Goal: Information Seeking & Learning: Learn about a topic

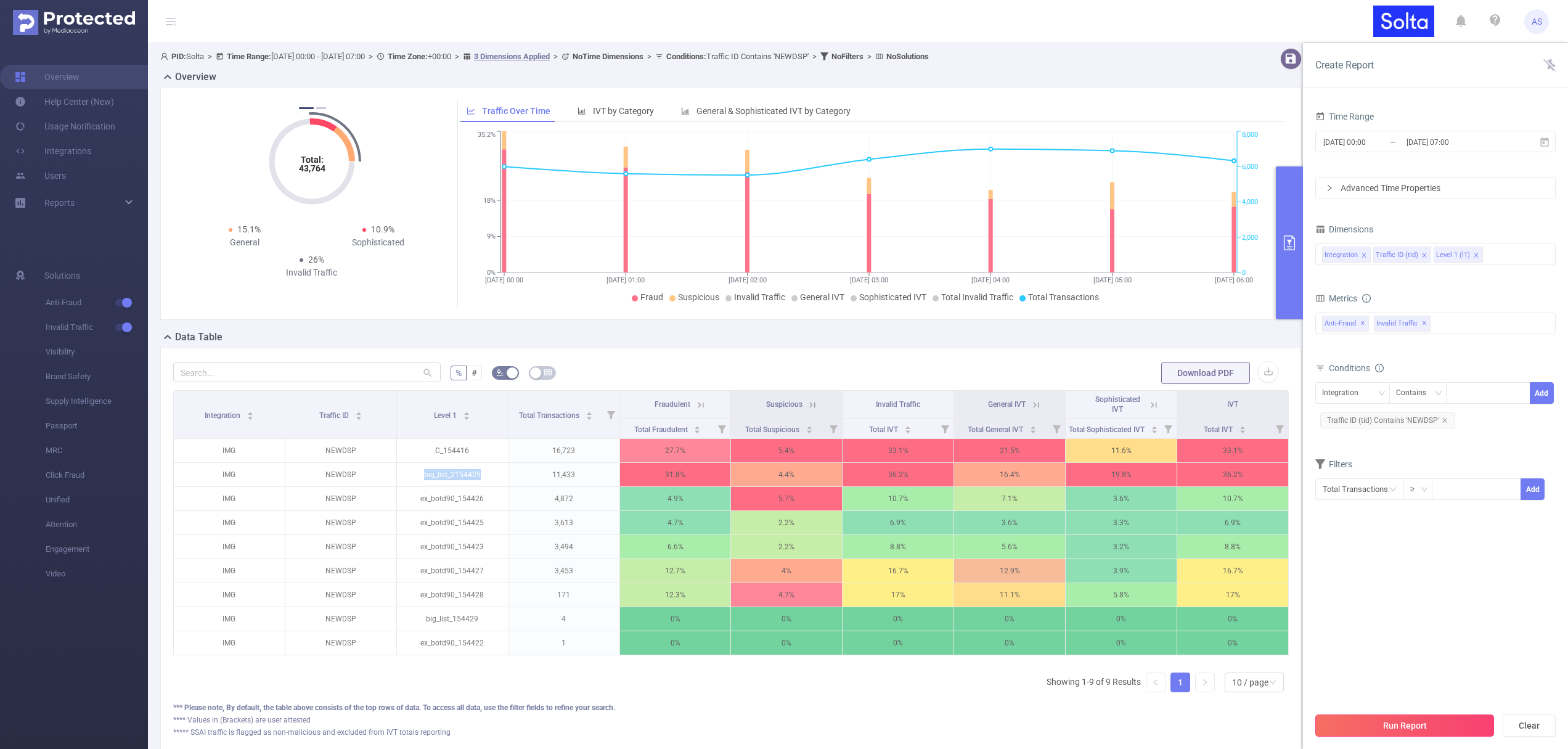
click at [1419, 727] on button "Run Report" at bounding box center [1405, 725] width 179 height 22
click at [1397, 145] on input "[DATE] 00:00" at bounding box center [1372, 142] width 100 height 17
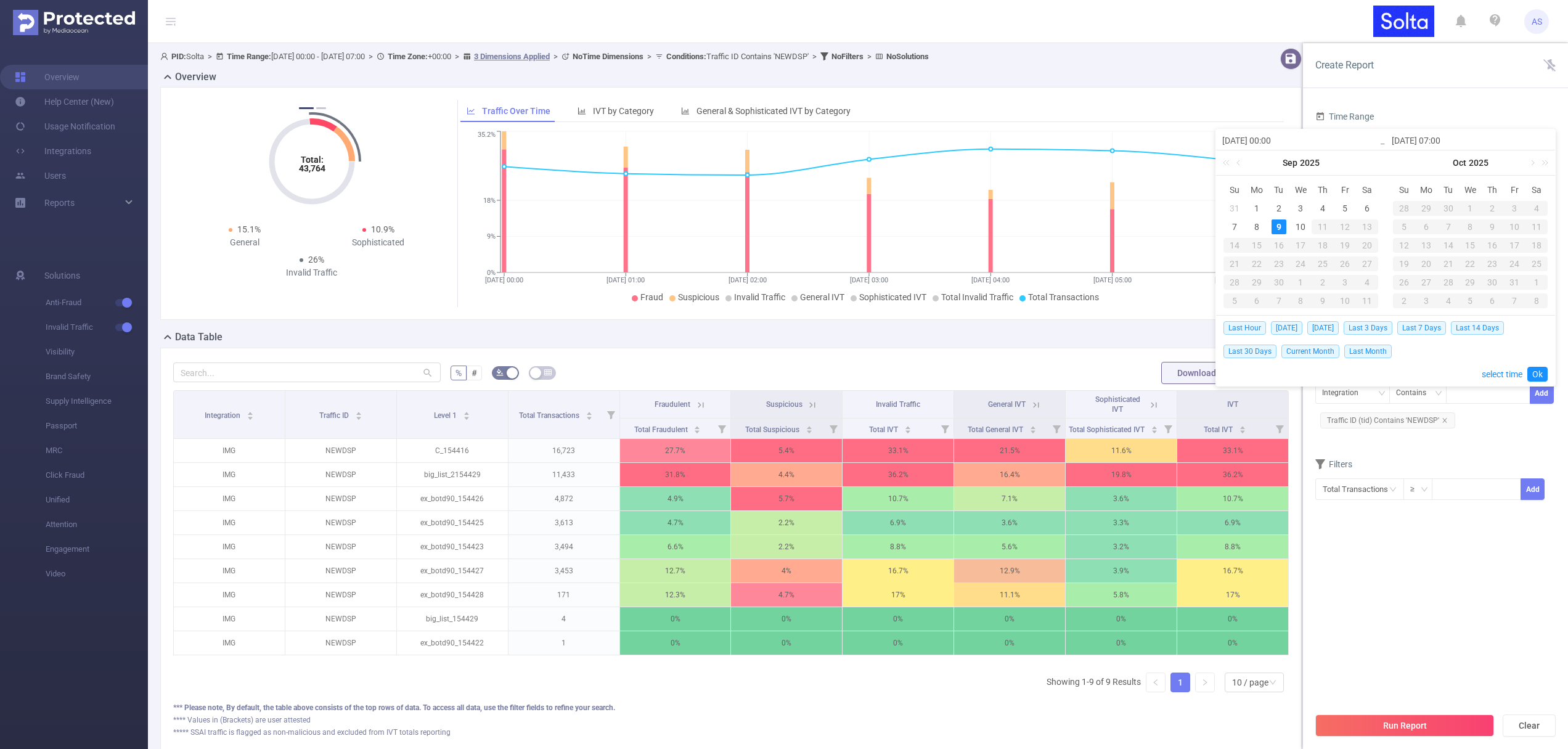
click at [1277, 227] on div "9" at bounding box center [1279, 227] width 15 height 15
click at [1305, 229] on div "10" at bounding box center [1300, 227] width 15 height 15
type input "[DATE] 09:00"
click at [1543, 374] on link "Ok" at bounding box center [1537, 374] width 20 height 15
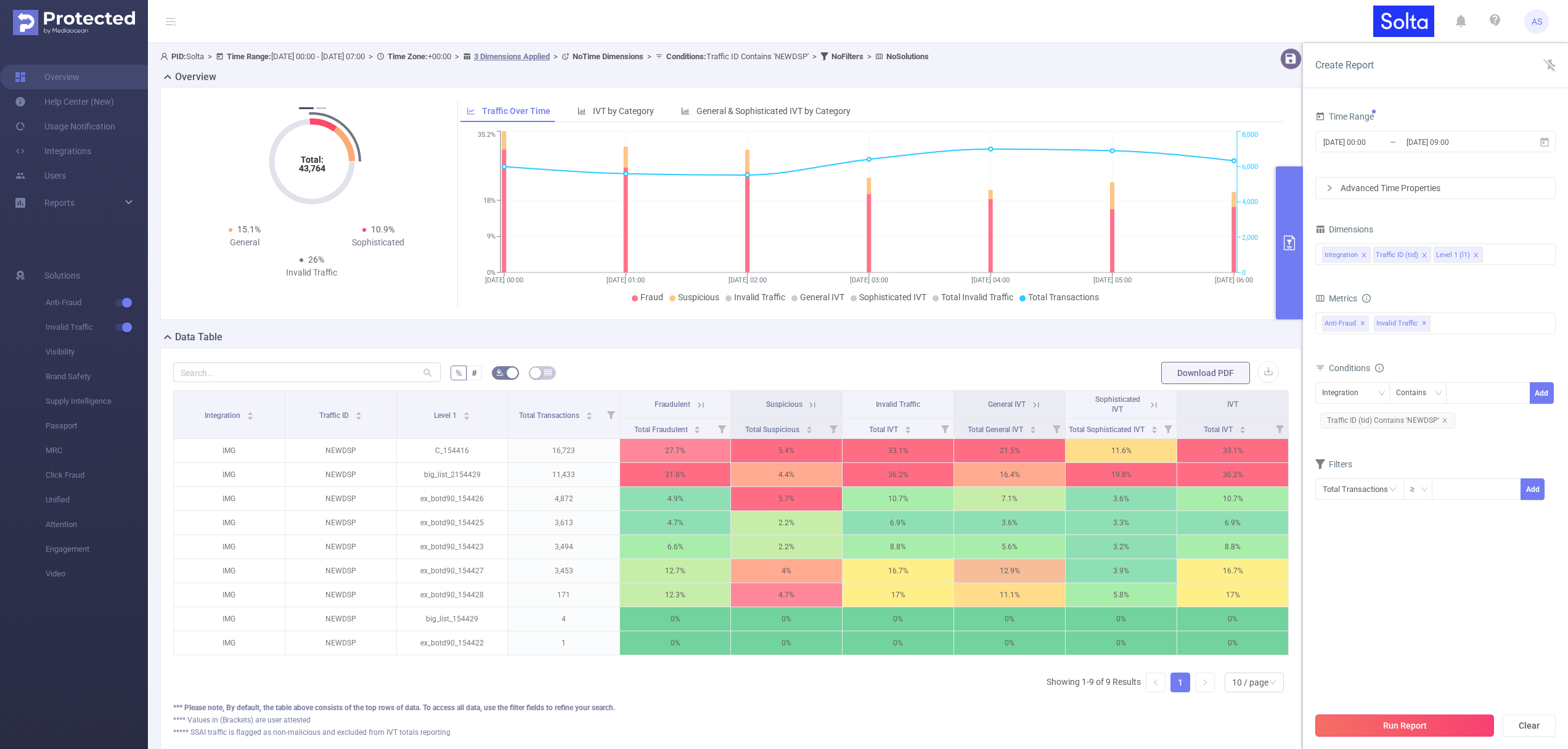
click at [1396, 729] on button "Run Report" at bounding box center [1405, 725] width 179 height 22
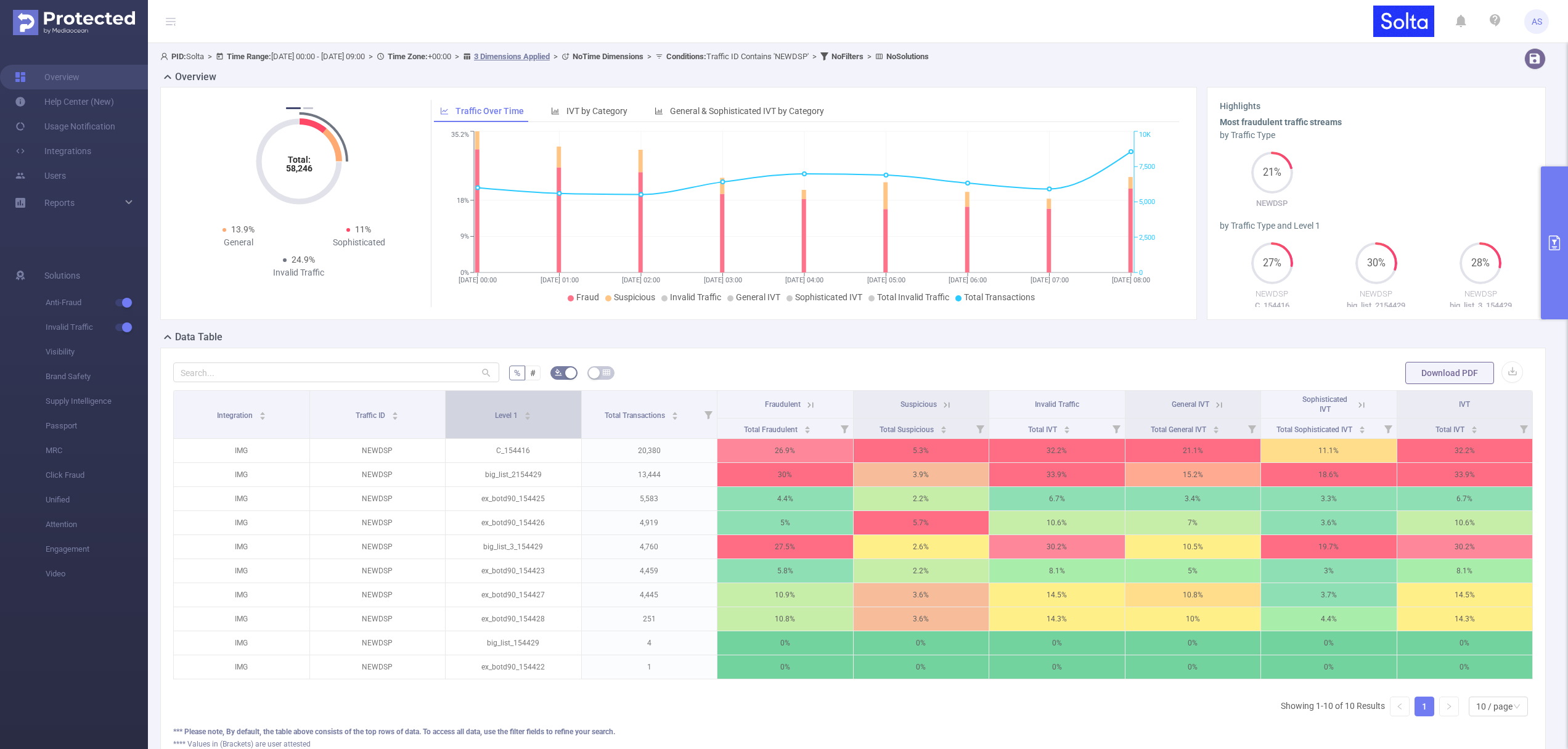
click at [504, 420] on span "Level 1" at bounding box center [507, 414] width 24 height 13
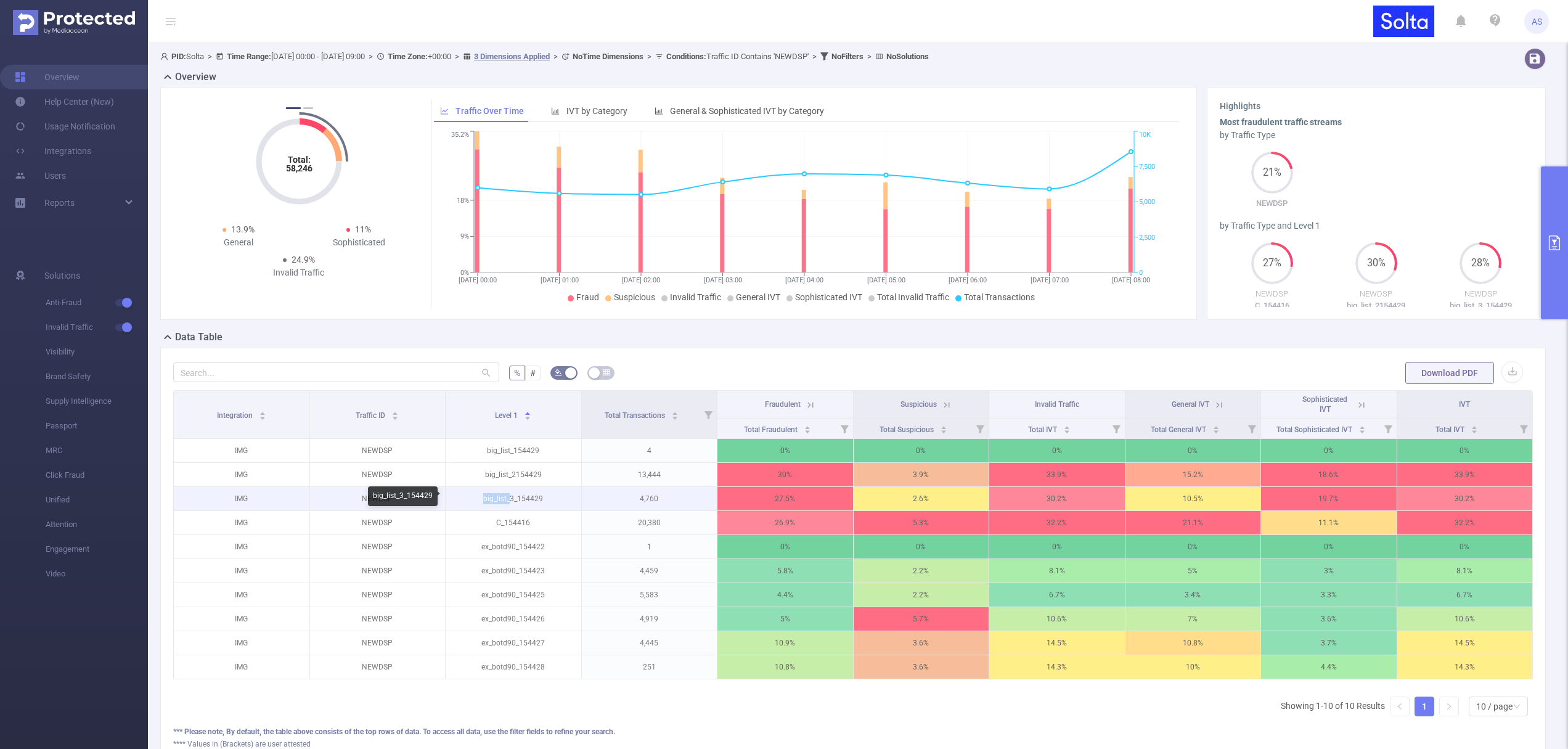
drag, startPoint x: 481, startPoint y: 498, endPoint x: 507, endPoint y: 498, distance: 26.0
click at [507, 498] on p "big_list_3_154429" at bounding box center [513, 499] width 136 height 24
copy p "big_list_"
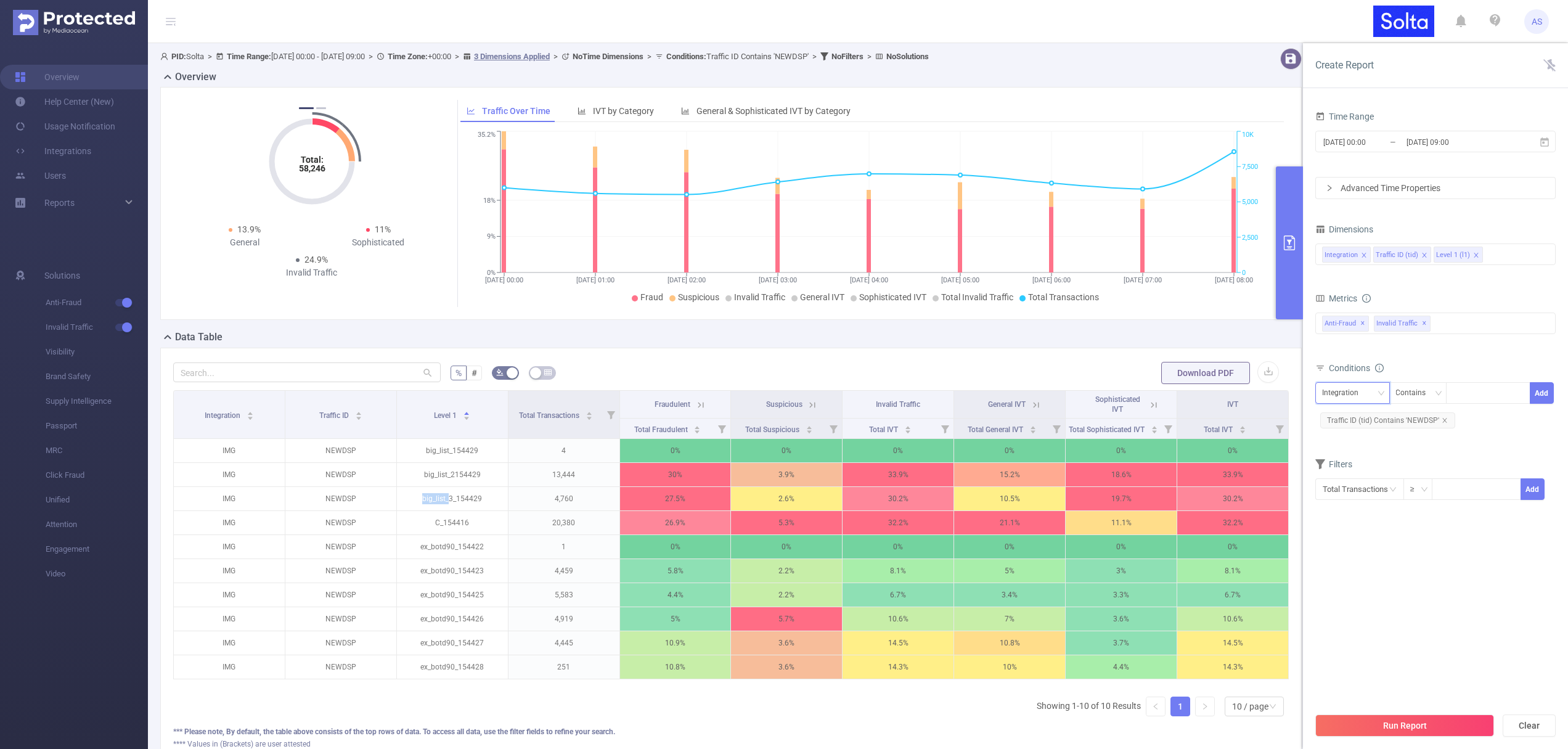
click at [1338, 396] on div "Integration" at bounding box center [1344, 393] width 45 height 20
click at [1340, 458] on li "Level 1 (l1)" at bounding box center [1353, 458] width 74 height 19
click at [1453, 397] on input at bounding box center [1455, 393] width 6 height 16
paste input "big_list_"
type input "big_list_"
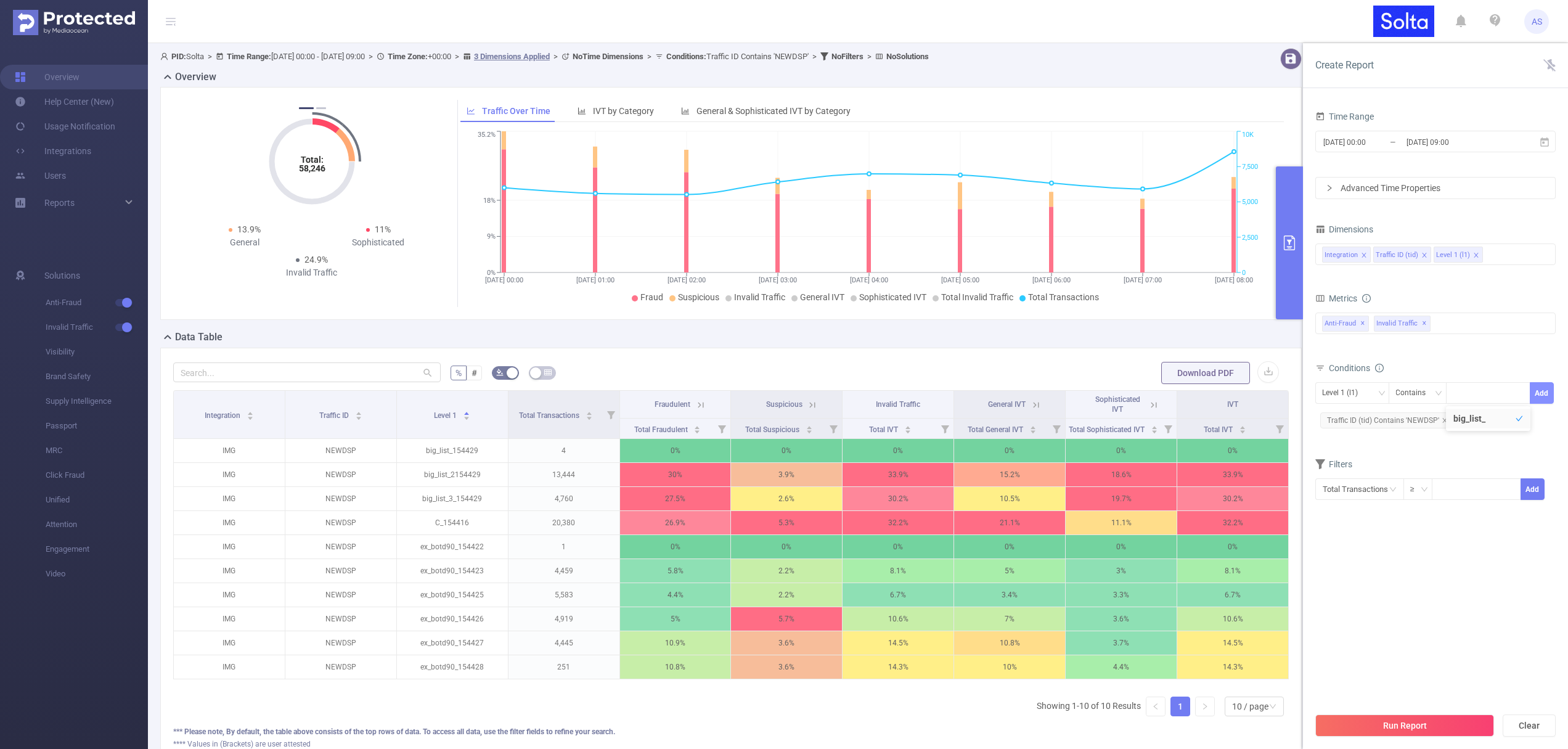
click at [1544, 390] on button "Add" at bounding box center [1542, 393] width 24 height 22
click at [1431, 438] on icon "icon: close" at bounding box center [1431, 441] width 6 height 6
click at [1465, 398] on div at bounding box center [1488, 393] width 71 height 20
paste input "big_list_"
type input "big_list"
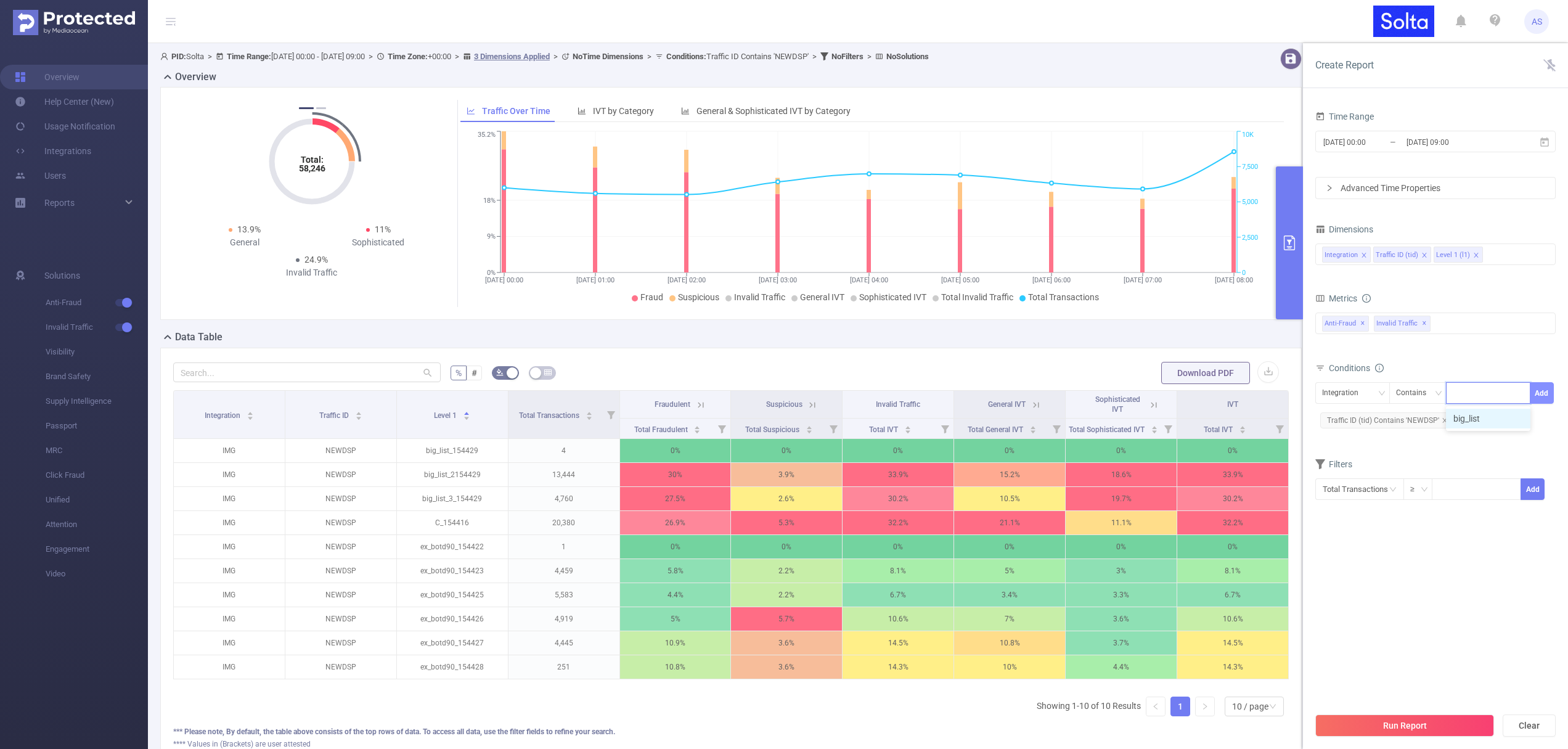
click at [1544, 389] on button "Add" at bounding box center [1542, 393] width 24 height 22
click at [1366, 720] on button "Run Report" at bounding box center [1405, 725] width 179 height 22
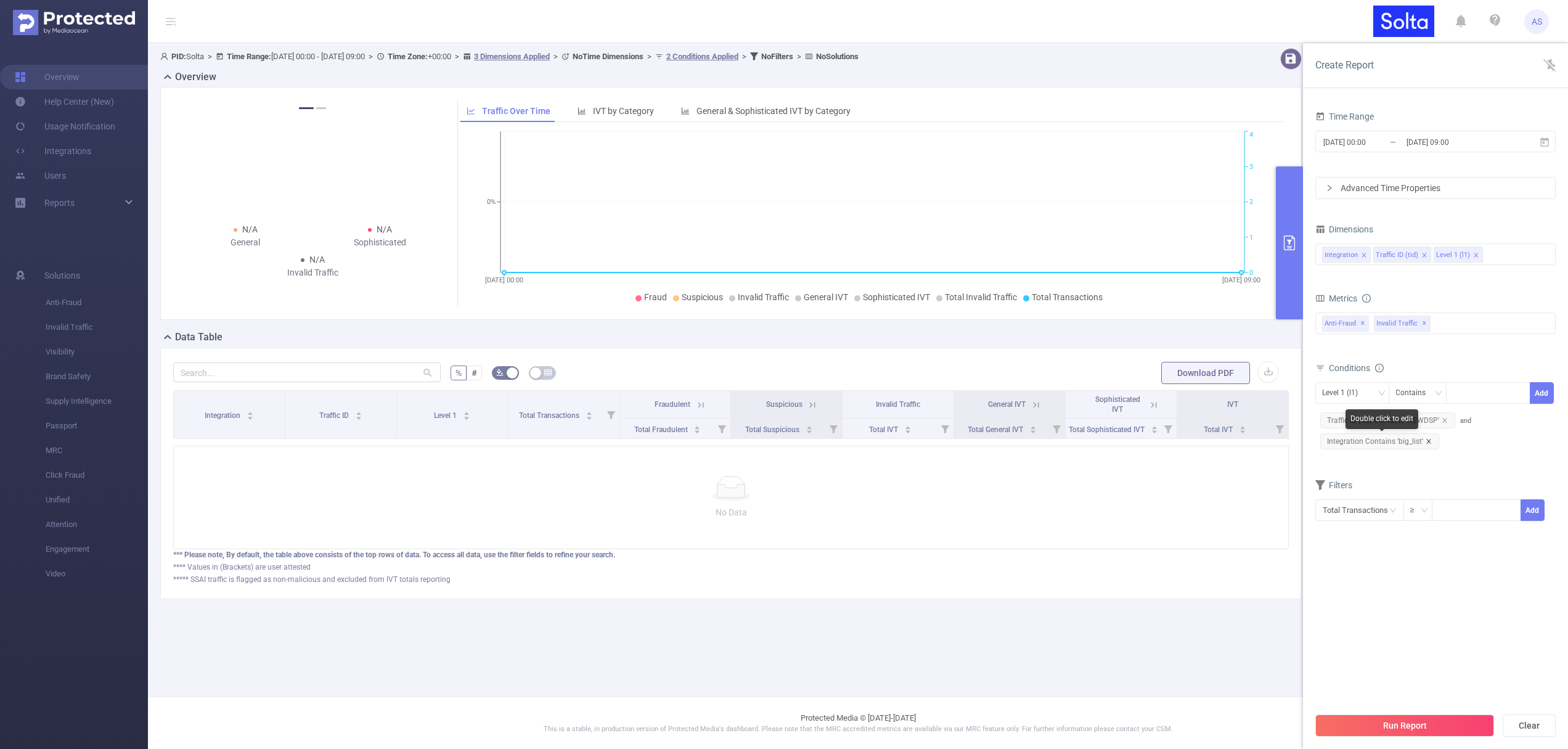
click at [1426, 438] on icon "icon: close" at bounding box center [1428, 441] width 6 height 6
click at [1462, 390] on div at bounding box center [1488, 393] width 71 height 20
paste input "big_list_"
type input "big_list"
click at [1549, 393] on button "Add" at bounding box center [1542, 393] width 24 height 22
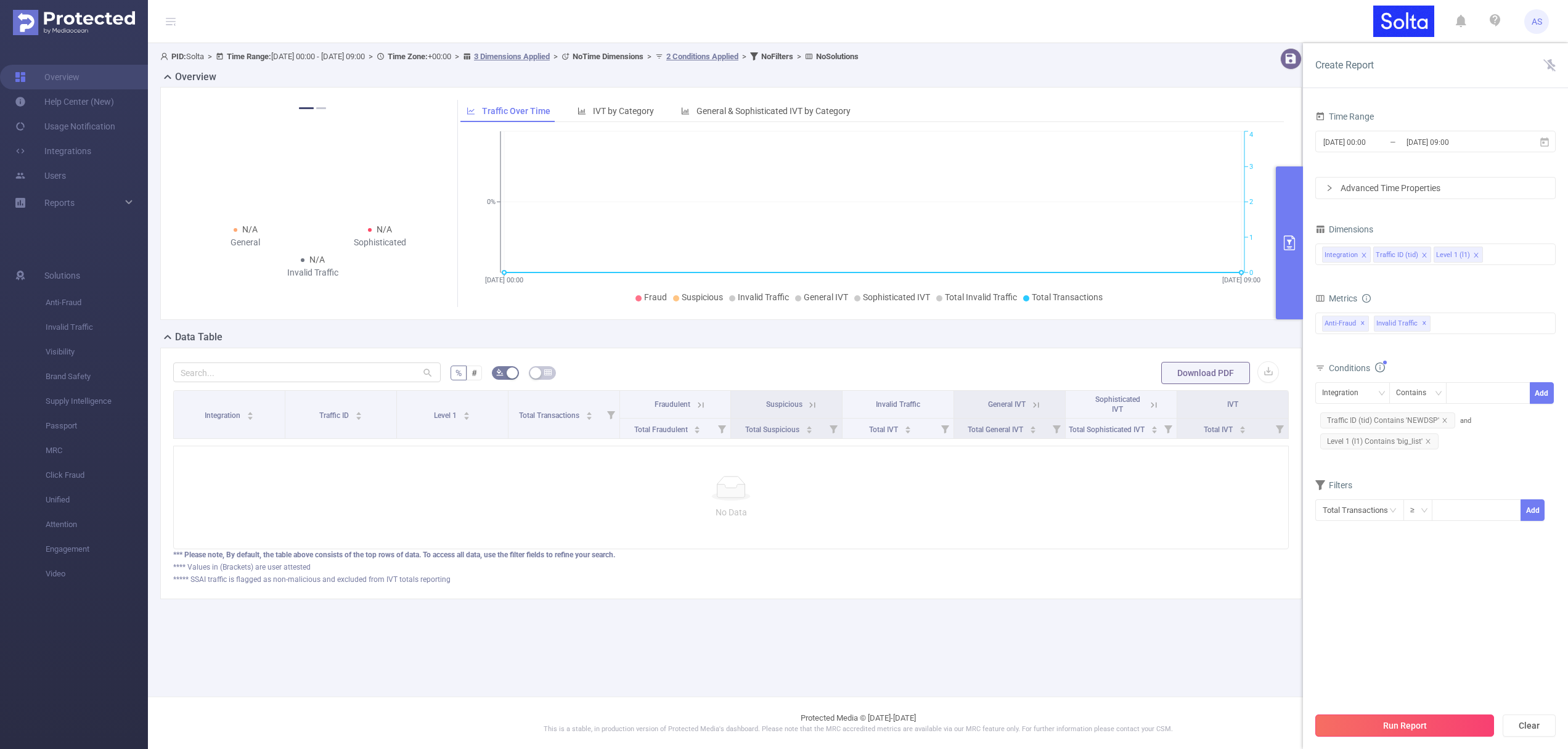
click at [1354, 730] on button "Run Report" at bounding box center [1405, 725] width 179 height 22
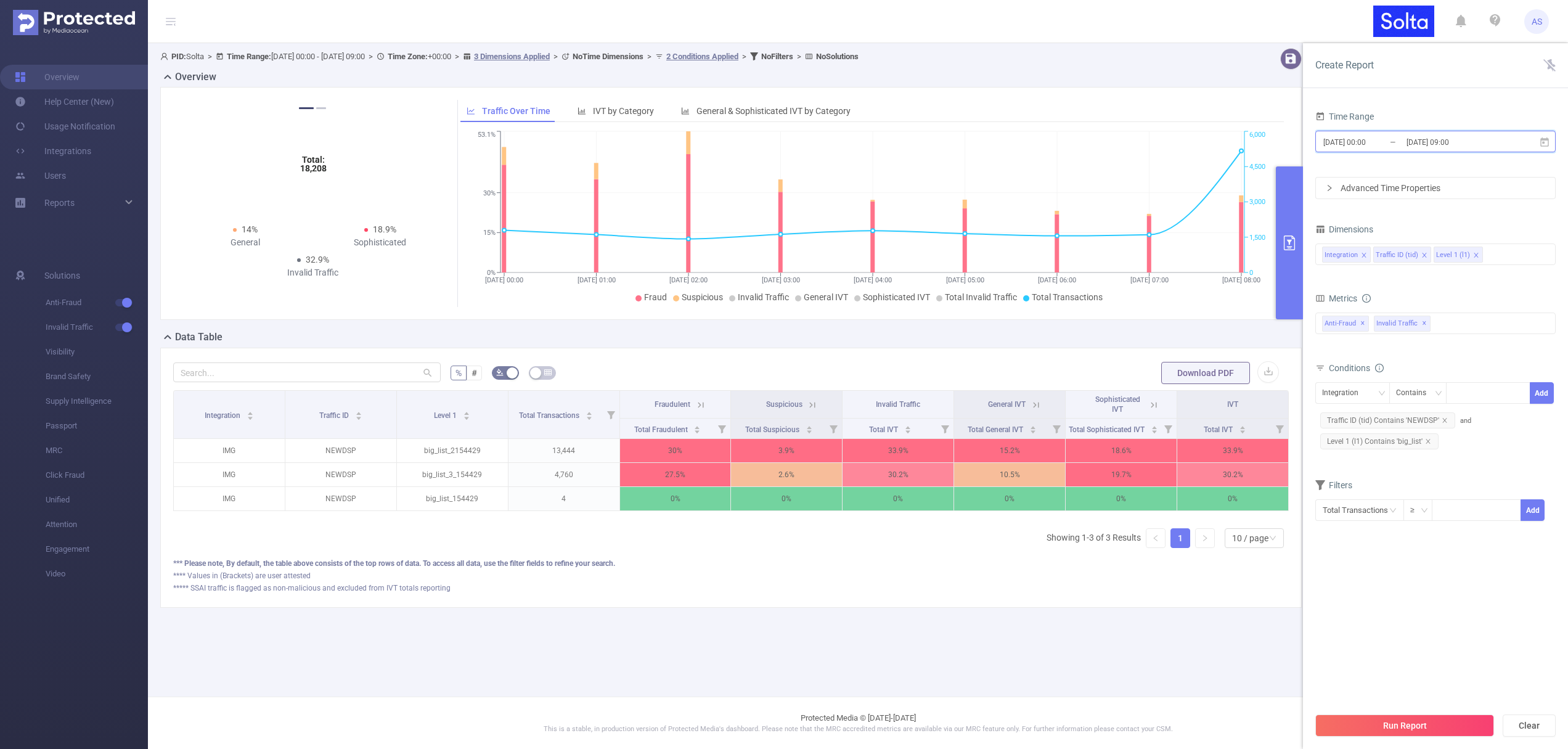
click at [1544, 140] on icon at bounding box center [1544, 142] width 11 height 11
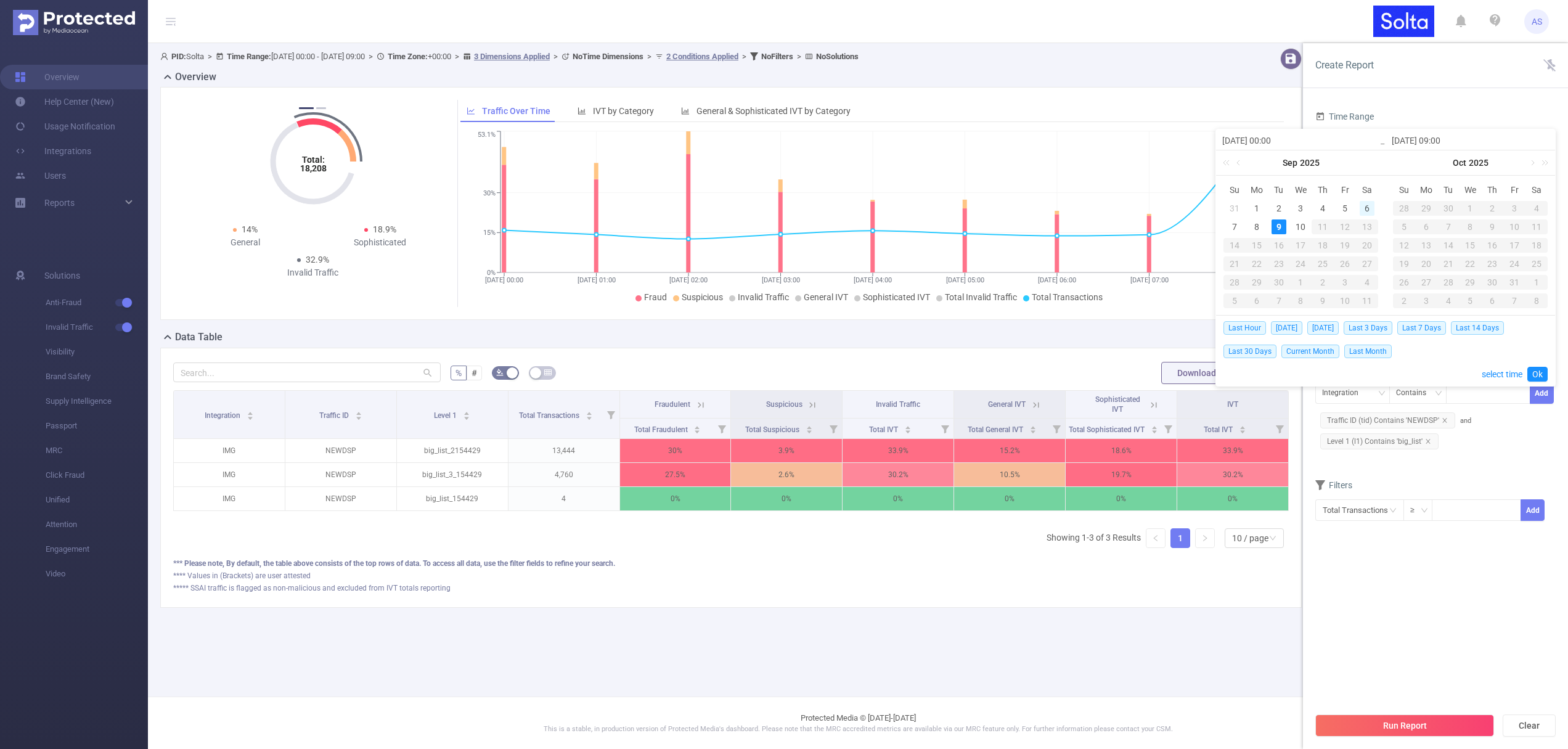
click at [1366, 207] on div "6" at bounding box center [1366, 208] width 15 height 15
click at [1300, 227] on div "10" at bounding box center [1300, 227] width 15 height 15
type input "[DATE] 00:00"
click at [1536, 372] on link "Ok" at bounding box center [1537, 374] width 20 height 15
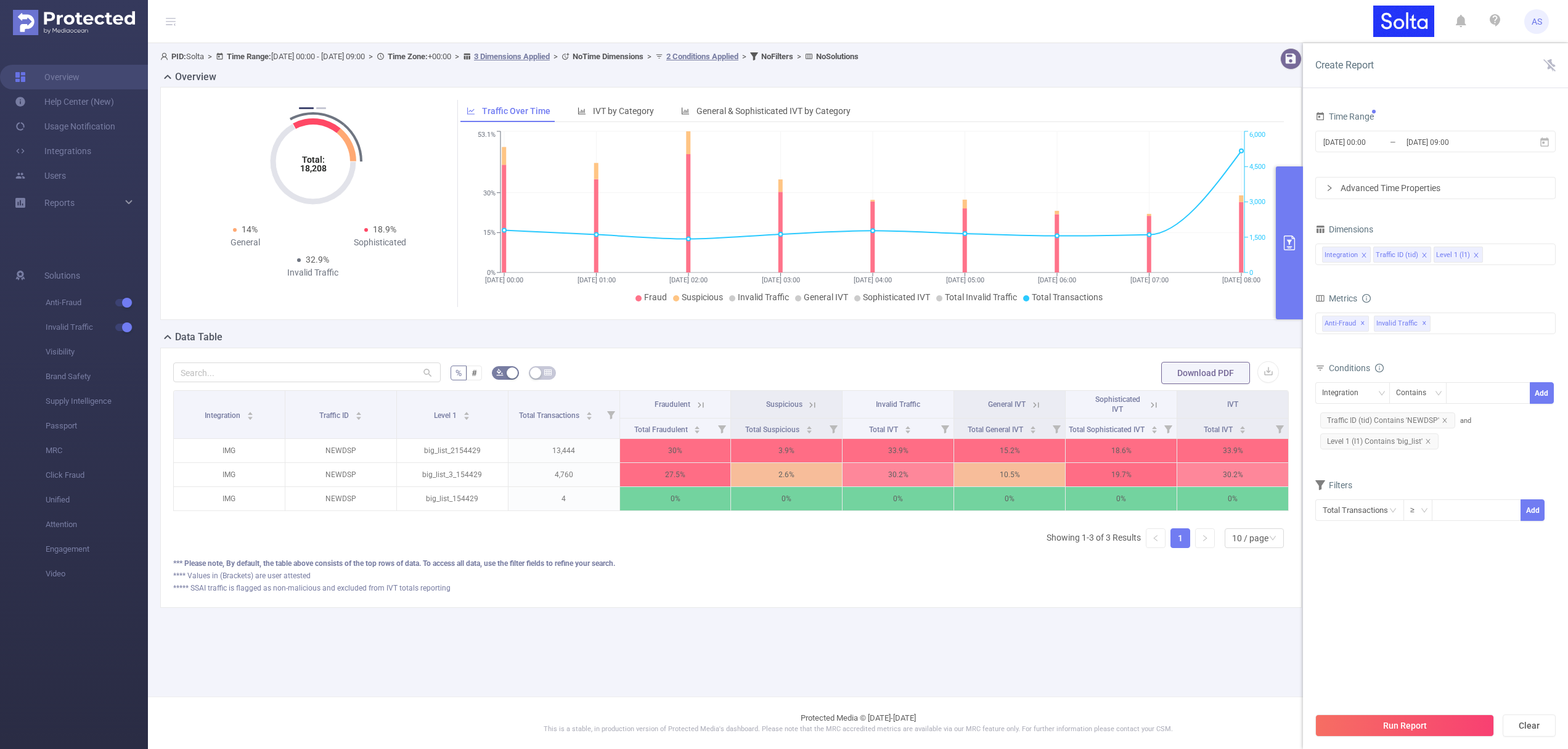
click at [1380, 726] on button "Run Report" at bounding box center [1405, 725] width 179 height 22
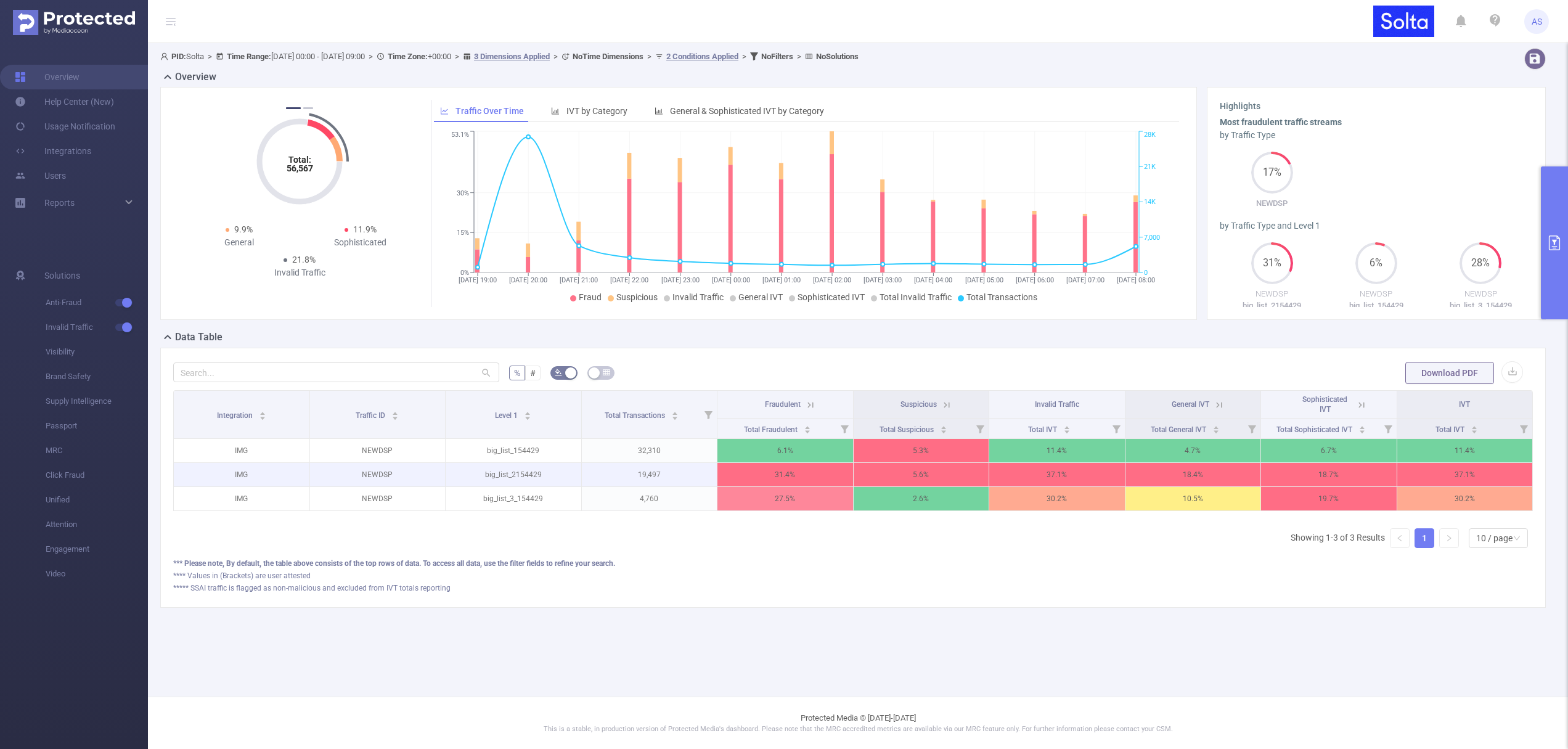
click at [657, 472] on p "19,497" at bounding box center [649, 475] width 136 height 24
click at [653, 496] on p "4,760" at bounding box center [649, 499] width 136 height 24
click at [653, 496] on p "4,760" at bounding box center [649, 499] width 136 height 24
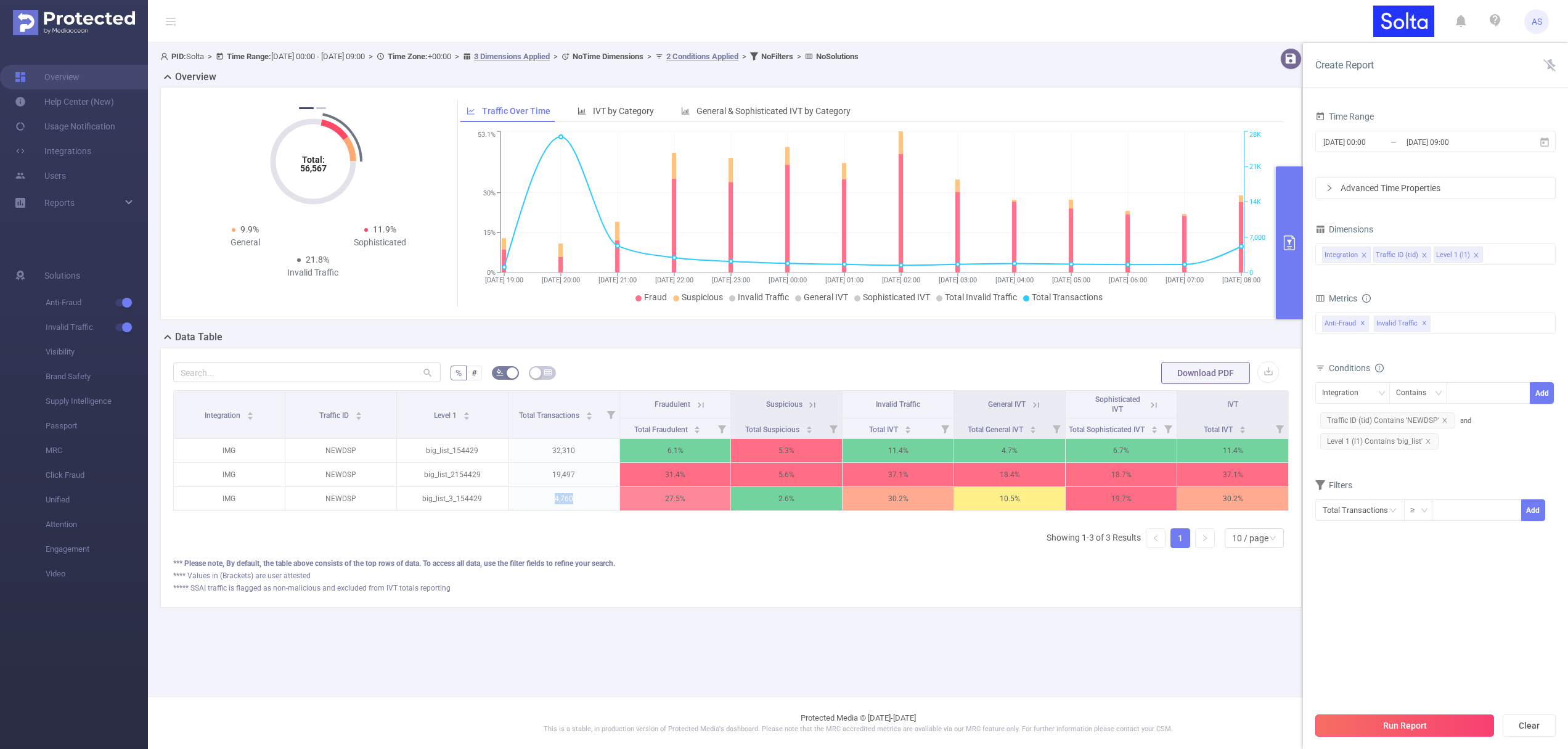
click at [1396, 725] on button "Run Report" at bounding box center [1405, 725] width 179 height 22
